Goal: Information Seeking & Learning: Find specific fact

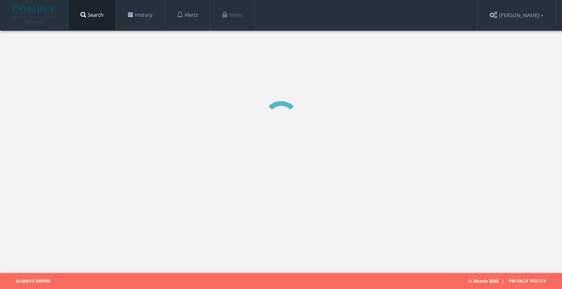
click at [299, 201] on div "Search History Alerts Votes [PERSON_NAME] Edit Profile Change Password Security…" at bounding box center [281, 136] width 562 height 273
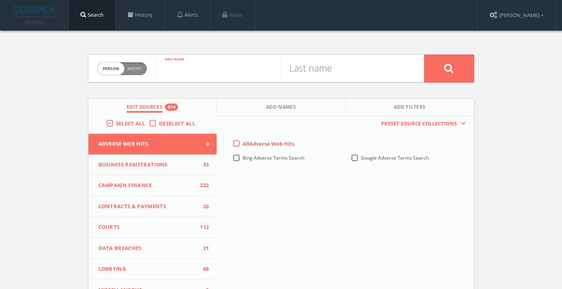
click at [183, 66] on input "text" at bounding box center [218, 68] width 124 height 21
paste input "[PERSON_NAME]"
drag, startPoint x: 205, startPoint y: 72, endPoint x: 263, endPoint y: 72, distance: 57.8
click at [263, 72] on input "[PERSON_NAME]" at bounding box center [218, 68] width 124 height 21
type input "[PERSON_NAME]"
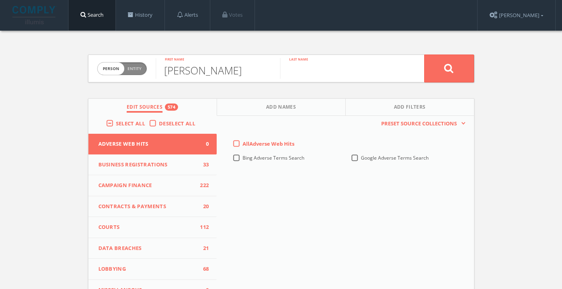
click at [325, 74] on input "text" at bounding box center [342, 68] width 124 height 21
paste input "[PERSON_NAME]"
type input "Platner"
click at [444, 70] on icon at bounding box center [449, 68] width 10 height 10
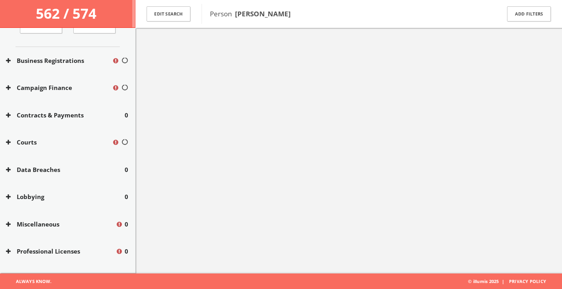
scroll to position [137, 0]
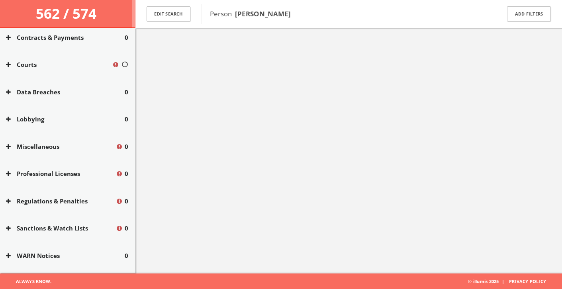
click at [4, 122] on div "Lobbying 0" at bounding box center [68, 120] width 136 height 28
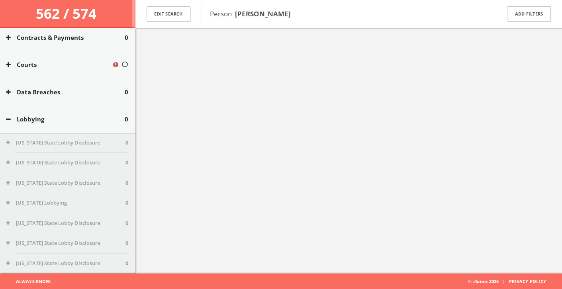
click at [9, 120] on icon at bounding box center [8, 119] width 5 height 6
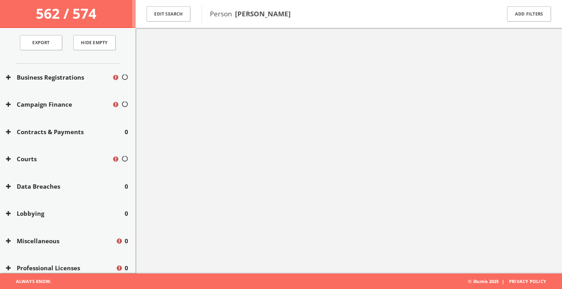
scroll to position [0, 0]
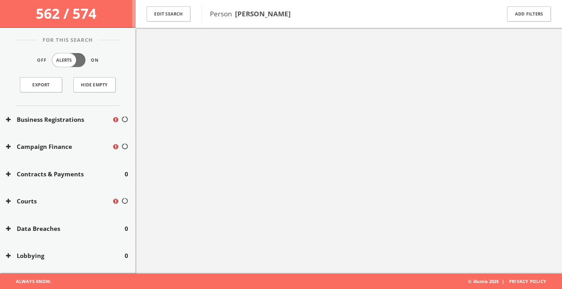
click at [9, 121] on icon at bounding box center [8, 120] width 5 height 6
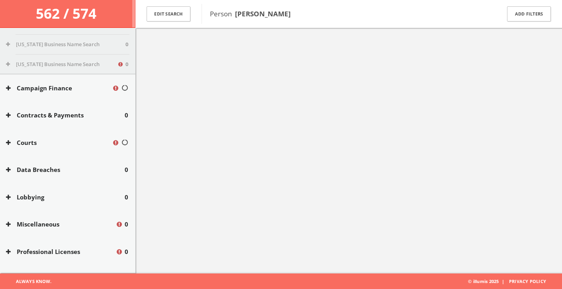
scroll to position [733, 0]
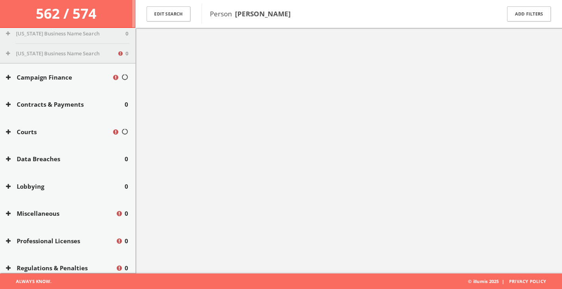
click at [8, 131] on icon at bounding box center [8, 132] width 5 height 6
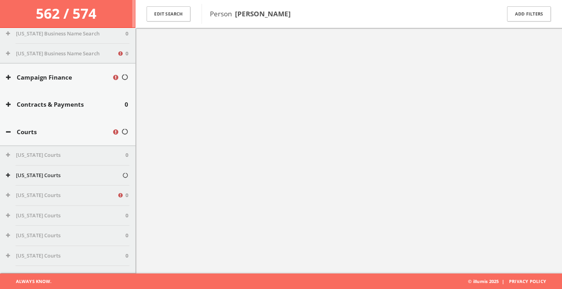
click at [8, 131] on icon at bounding box center [8, 132] width 5 height 6
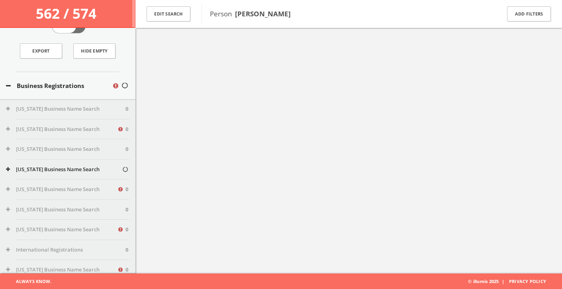
scroll to position [0, 0]
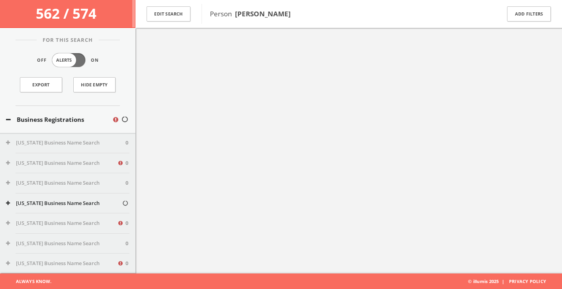
drag, startPoint x: 296, startPoint y: 18, endPoint x: 234, endPoint y: 17, distance: 61.8
click at [234, 17] on span "Person Graham Platner" at bounding box center [350, 14] width 280 height 10
copy span "Graham Platner"
